Goal: Task Accomplishment & Management: Complete application form

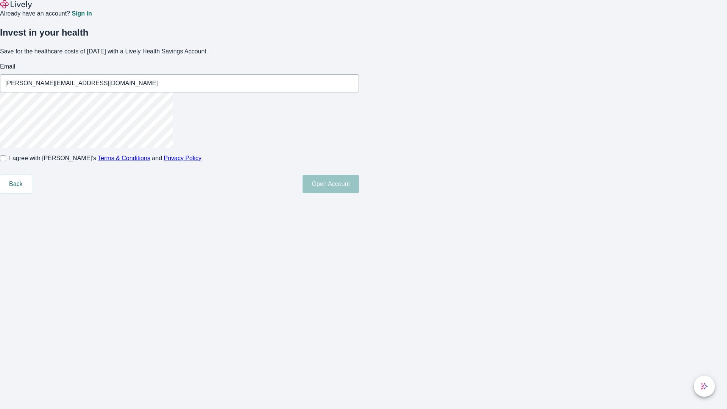
click at [6, 161] on input "I agree with Lively’s Terms & Conditions and Privacy Policy" at bounding box center [3, 158] width 6 height 6
checkbox input "true"
click at [359, 193] on button "Open Account" at bounding box center [330, 184] width 56 height 18
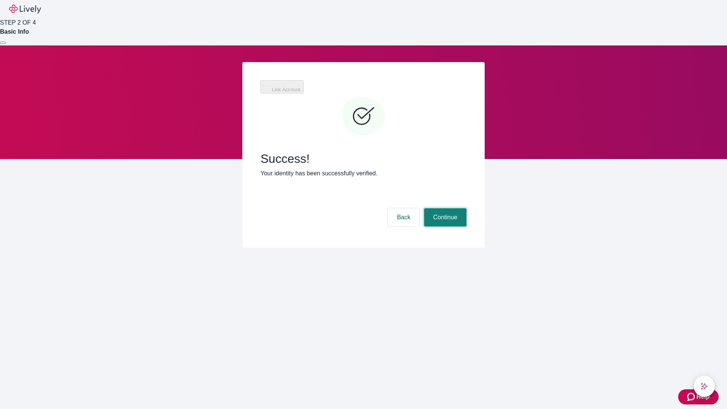
click at [444, 208] on button "Continue" at bounding box center [445, 217] width 42 height 18
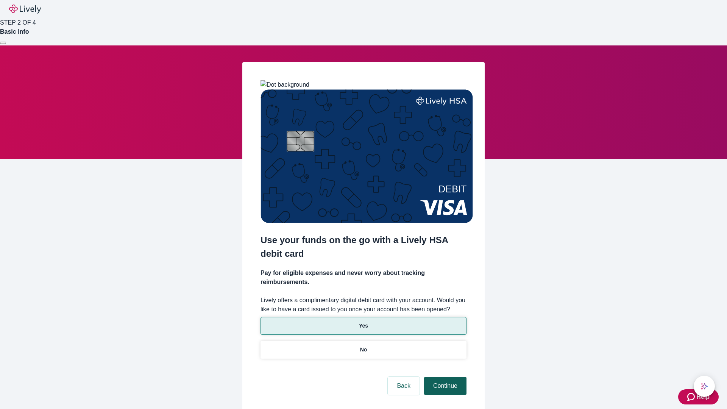
click at [363, 346] on p "No" at bounding box center [363, 350] width 7 height 8
click at [444, 377] on button "Continue" at bounding box center [445, 386] width 42 height 18
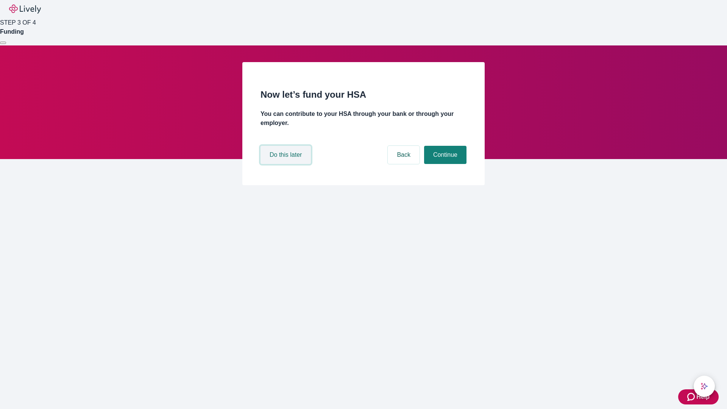
click at [286, 164] on button "Do this later" at bounding box center [285, 155] width 50 height 18
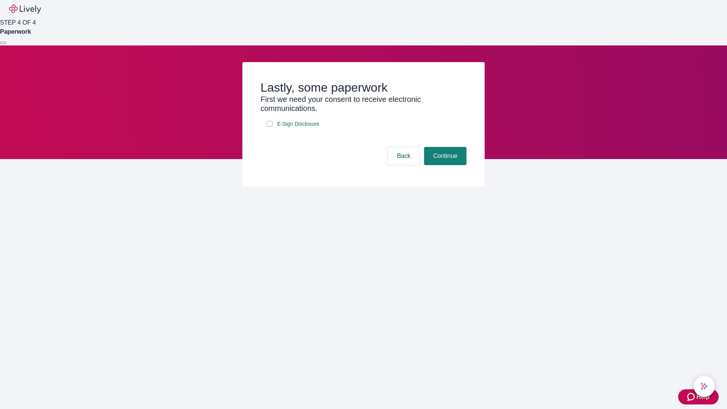
click at [269, 127] on input "E-Sign Disclosure" at bounding box center [269, 124] width 6 height 6
checkbox input "true"
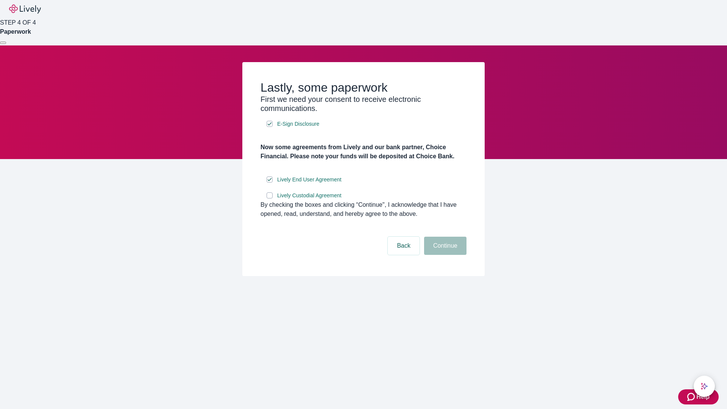
click at [269, 198] on input "Lively Custodial Agreement" at bounding box center [269, 195] width 6 height 6
checkbox input "true"
click at [444, 255] on button "Continue" at bounding box center [445, 246] width 42 height 18
